Goal: Check status

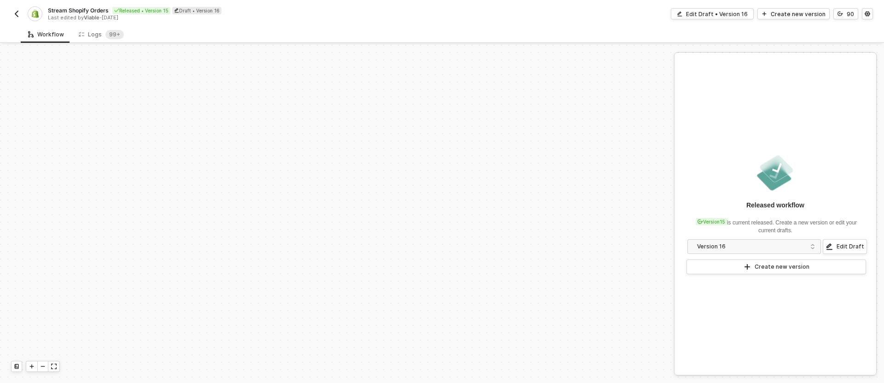
scroll to position [384, 0]
click at [99, 32] on div "Logs 99+" at bounding box center [101, 34] width 45 height 9
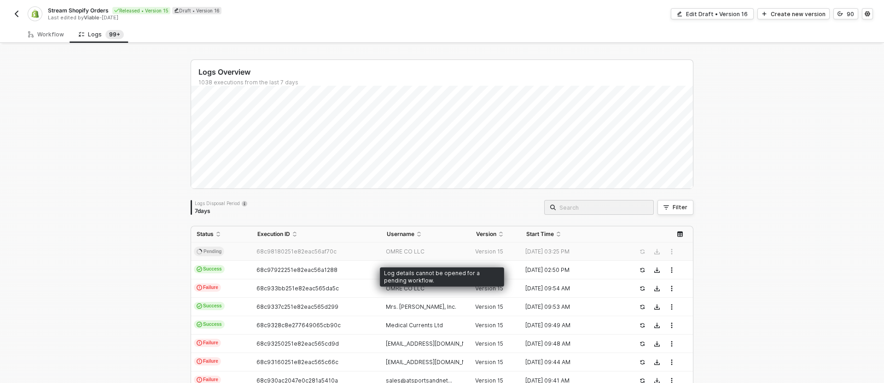
click at [318, 247] on td "68c98180251e82eac56af70c" at bounding box center [316, 251] width 129 height 18
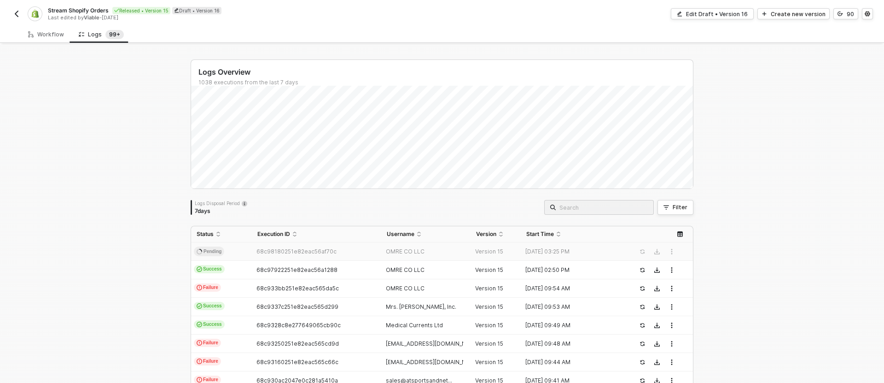
click at [223, 248] on span "Pending" at bounding box center [209, 251] width 30 height 10
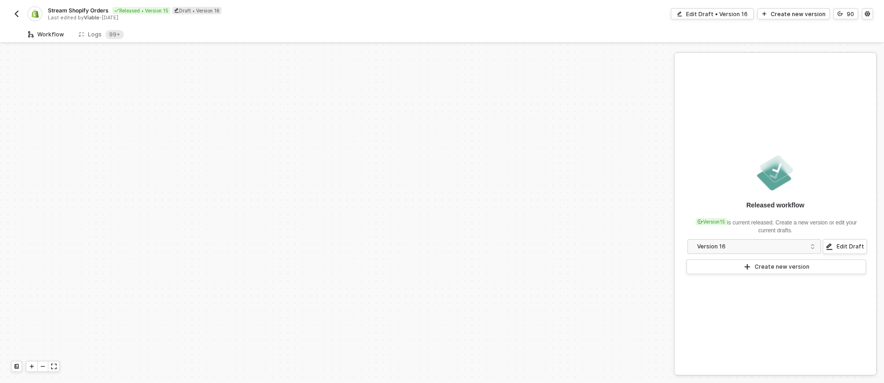
scroll to position [384, 0]
click at [105, 36] on sup "99+" at bounding box center [114, 34] width 18 height 9
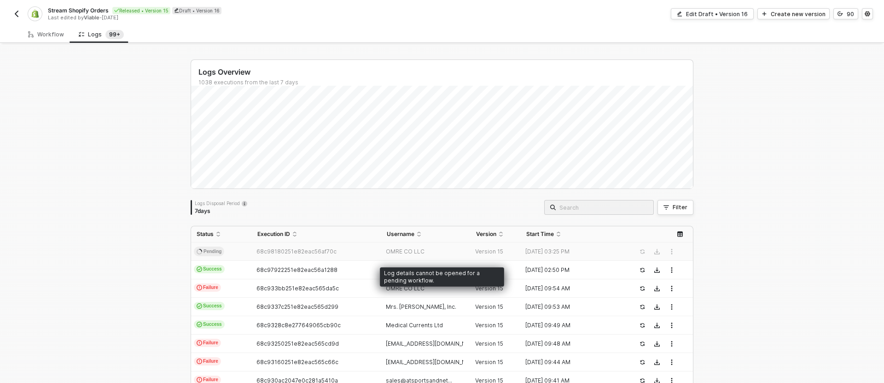
click at [309, 246] on td "68c98180251e82eac56af70c" at bounding box center [316, 251] width 129 height 18
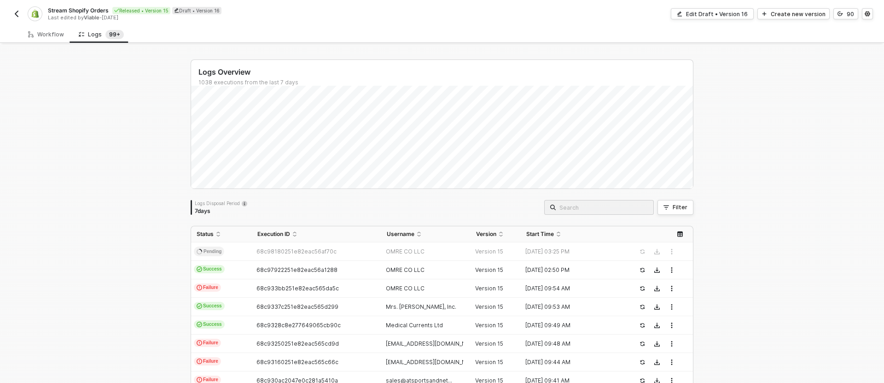
click at [151, 111] on div "Logs Overview 1038 executions from the last 7 days Wed 10 Success 99 Failure 28…" at bounding box center [442, 348] width 884 height 607
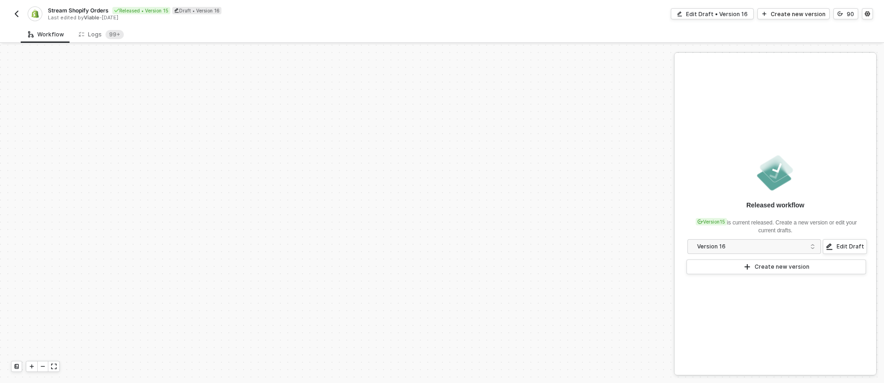
scroll to position [384, 0]
